Goal: Task Accomplishment & Management: Manage account settings

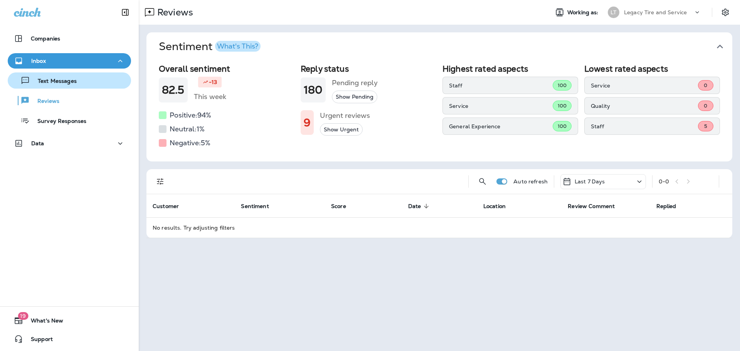
click at [60, 82] on p "Text Messages" at bounding box center [53, 81] width 47 height 7
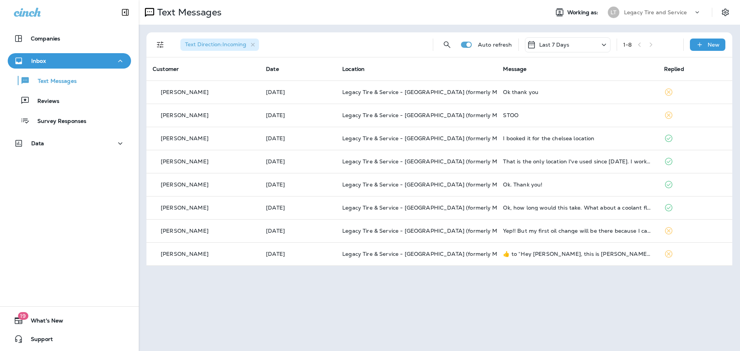
drag, startPoint x: 141, startPoint y: 156, endPoint x: 324, endPoint y: 299, distance: 231.9
click at [324, 299] on div "Text Messages Working as: LT Legacy Tire and Service Text Direction : Incoming …" at bounding box center [439, 175] width 601 height 351
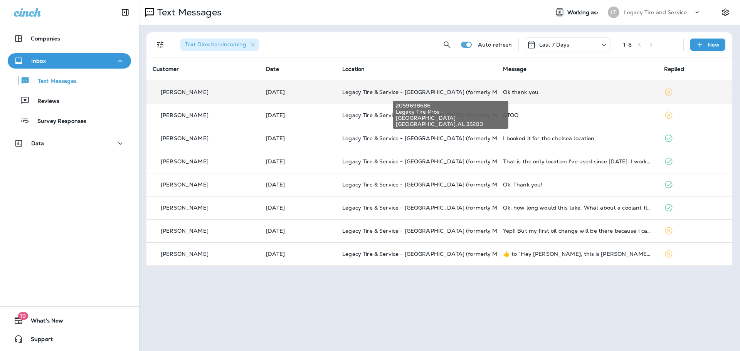
click at [385, 94] on span "Legacy Tire & Service - [GEOGRAPHIC_DATA] (formerly Magic City Tire & Service)" at bounding box center [450, 92] width 217 height 7
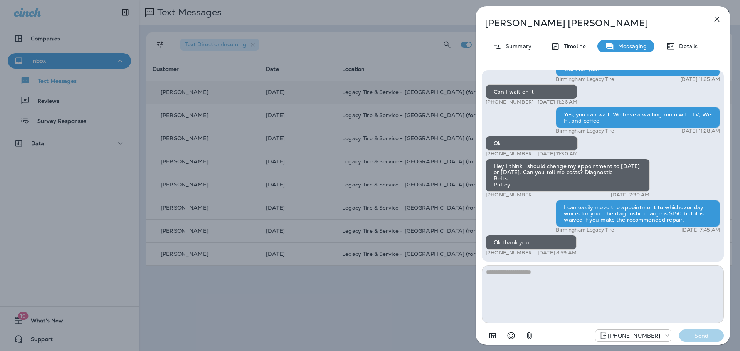
click at [716, 18] on icon "button" at bounding box center [716, 19] width 5 height 5
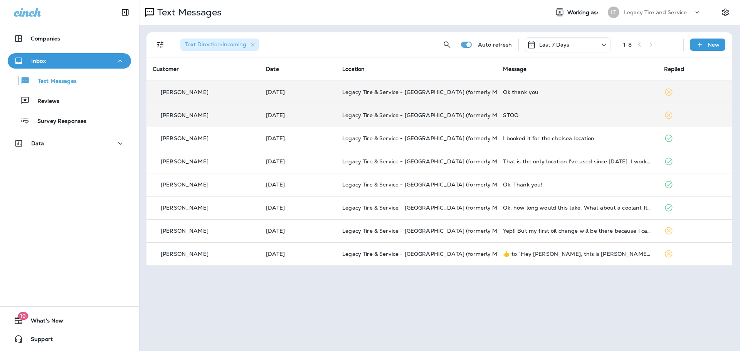
click at [380, 111] on td "Legacy Tire & Service - [GEOGRAPHIC_DATA] (formerly Magic City Tire & Service)" at bounding box center [416, 115] width 161 height 23
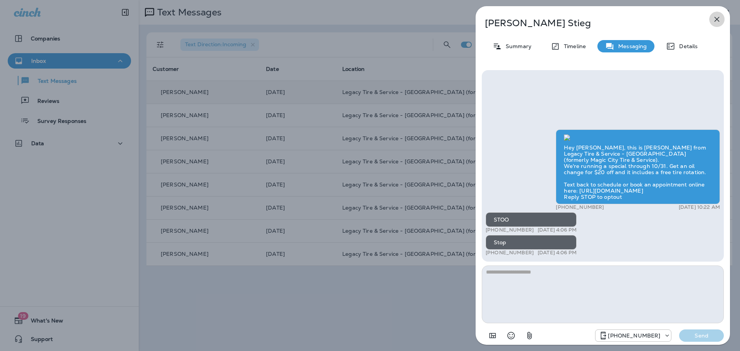
click at [719, 18] on icon "button" at bounding box center [716, 19] width 9 height 9
